Goal: Task Accomplishment & Management: Manage account settings

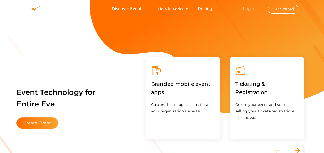
click at [247, 10] on link "Login" at bounding box center [248, 8] width 11 height 5
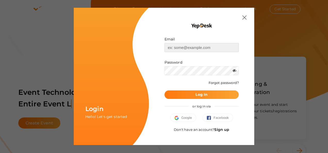
type input "[EMAIL_ADDRESS][DOMAIN_NAME]"
click at [204, 95] on b "Log In" at bounding box center [201, 94] width 12 height 5
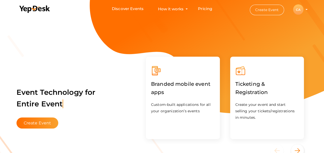
click at [299, 9] on div "CA" at bounding box center [298, 9] width 10 height 10
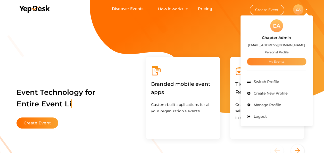
click at [279, 60] on link "My Events" at bounding box center [276, 62] width 59 height 8
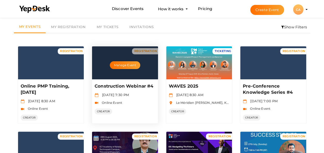
scroll to position [26, 0]
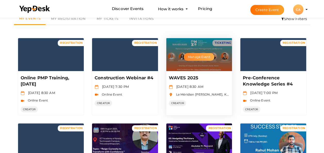
click at [204, 56] on button "Manage Event" at bounding box center [199, 57] width 30 height 8
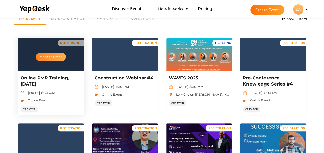
click at [49, 57] on button "Manage Event" at bounding box center [51, 57] width 30 height 8
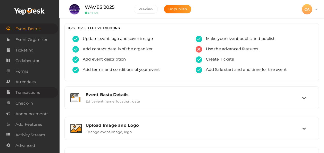
click at [30, 91] on span "Transactions" at bounding box center [27, 92] width 24 height 10
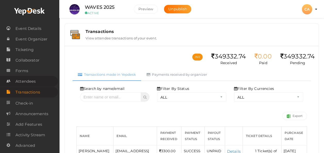
click at [23, 82] on span "Attendees" at bounding box center [25, 81] width 20 height 10
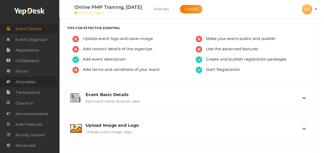
click at [25, 80] on span "Attendees" at bounding box center [25, 82] width 20 height 10
